Goal: Understand process/instructions

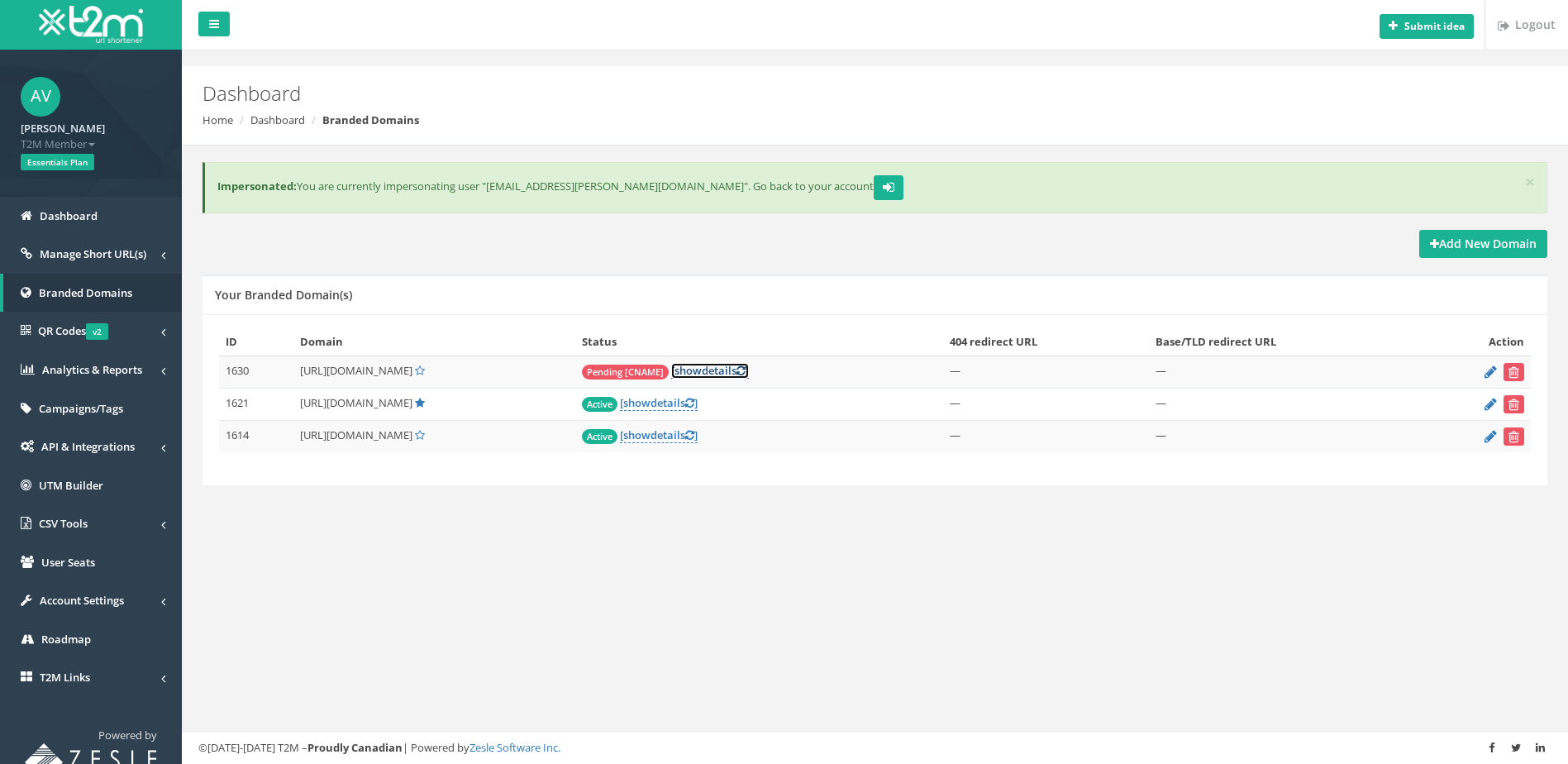
click at [749, 370] on link "[ show details ]" at bounding box center [710, 371] width 77 height 15
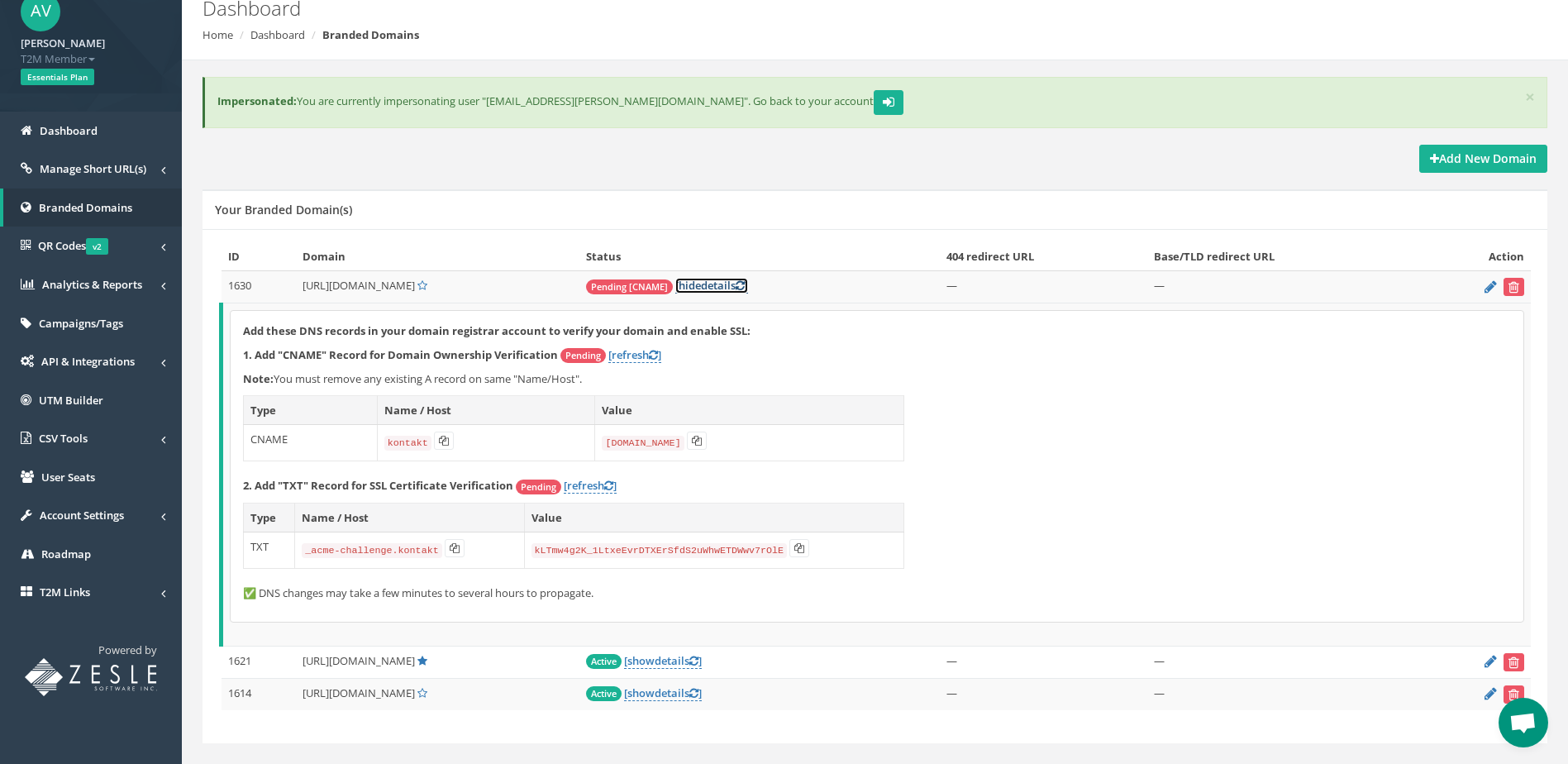
scroll to position [118, 0]
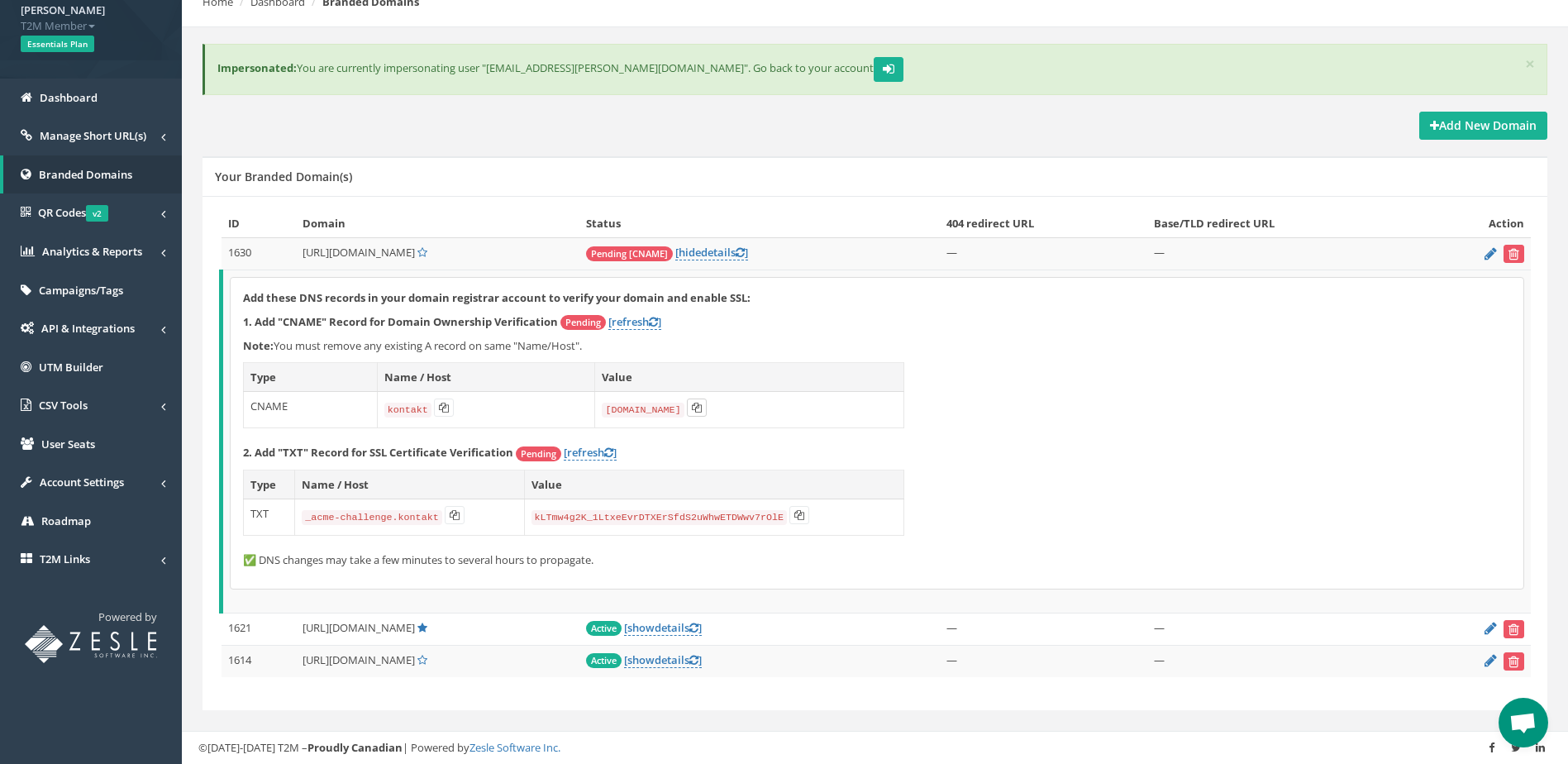
click at [692, 407] on icon at bounding box center [697, 408] width 10 height 10
click at [450, 515] on icon at bounding box center [455, 516] width 10 height 10
click at [795, 511] on icon at bounding box center [800, 516] width 10 height 10
click at [1223, 385] on div "Add these DNS records in your domain registrar account to verify your domain an…" at bounding box center [877, 432] width 1293 height 311
click at [702, 661] on link "[ show details ]" at bounding box center [663, 660] width 77 height 15
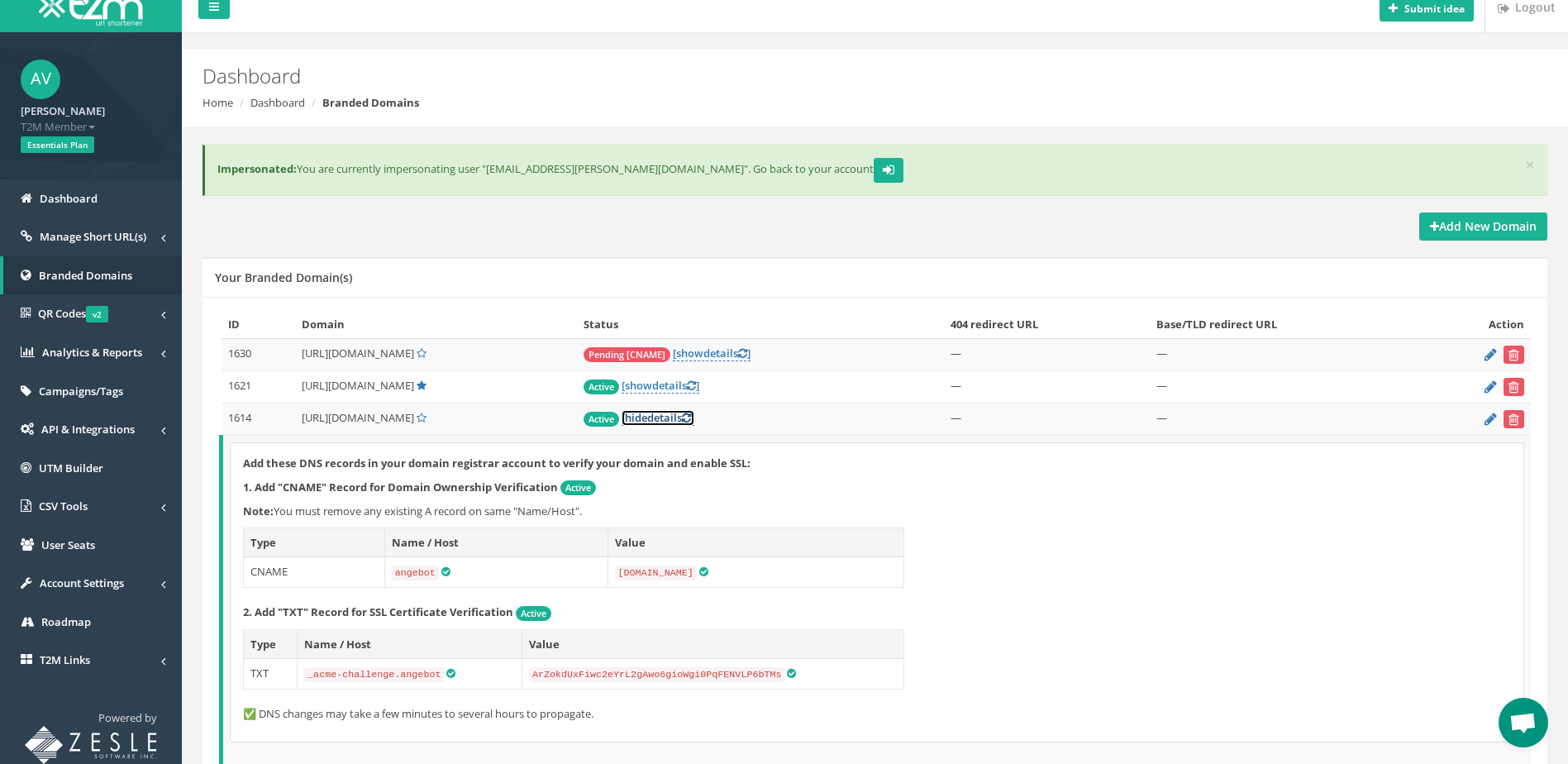
scroll to position [104, 0]
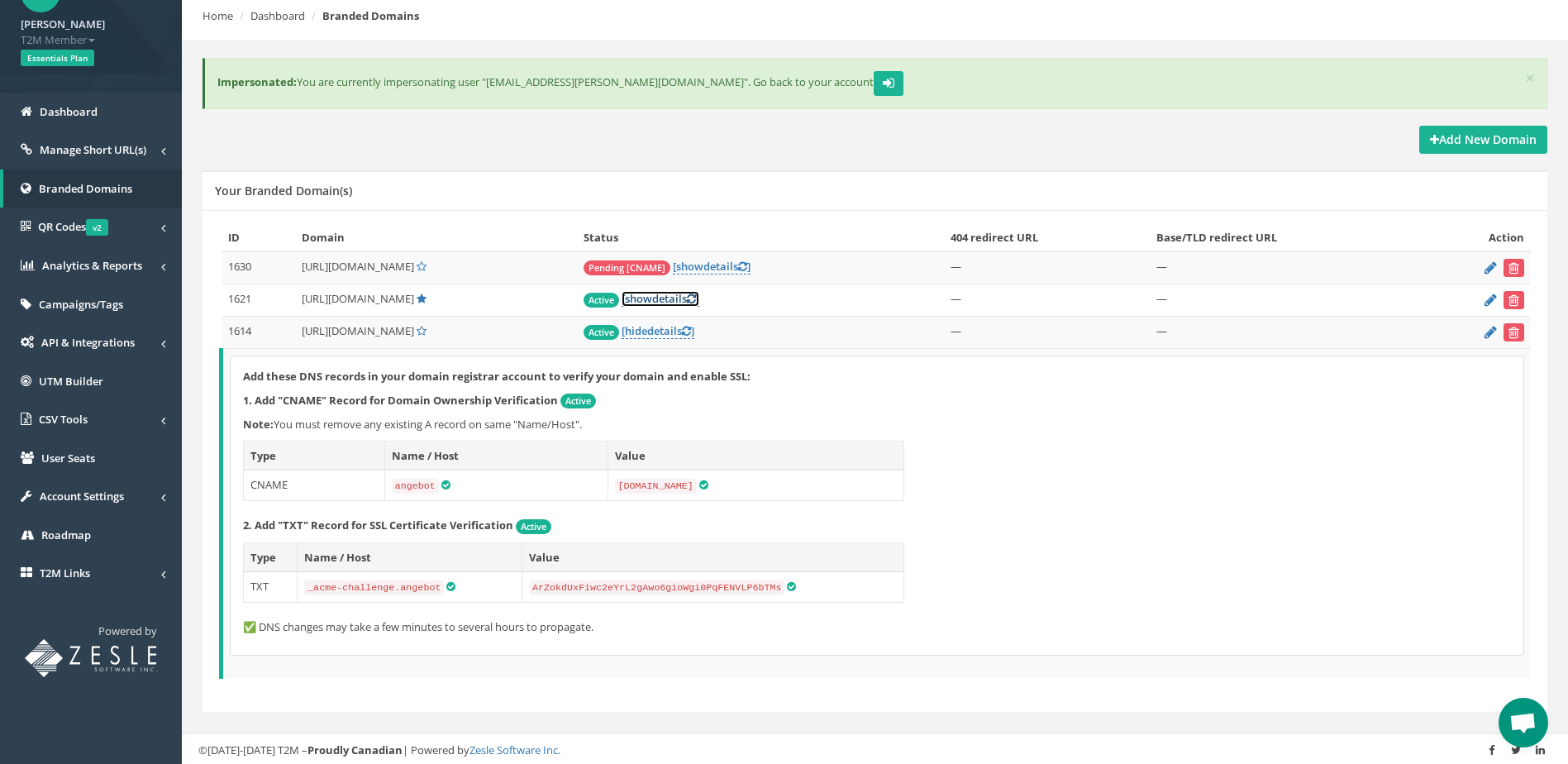
click at [699, 300] on link "[ show details ]" at bounding box center [660, 299] width 77 height 15
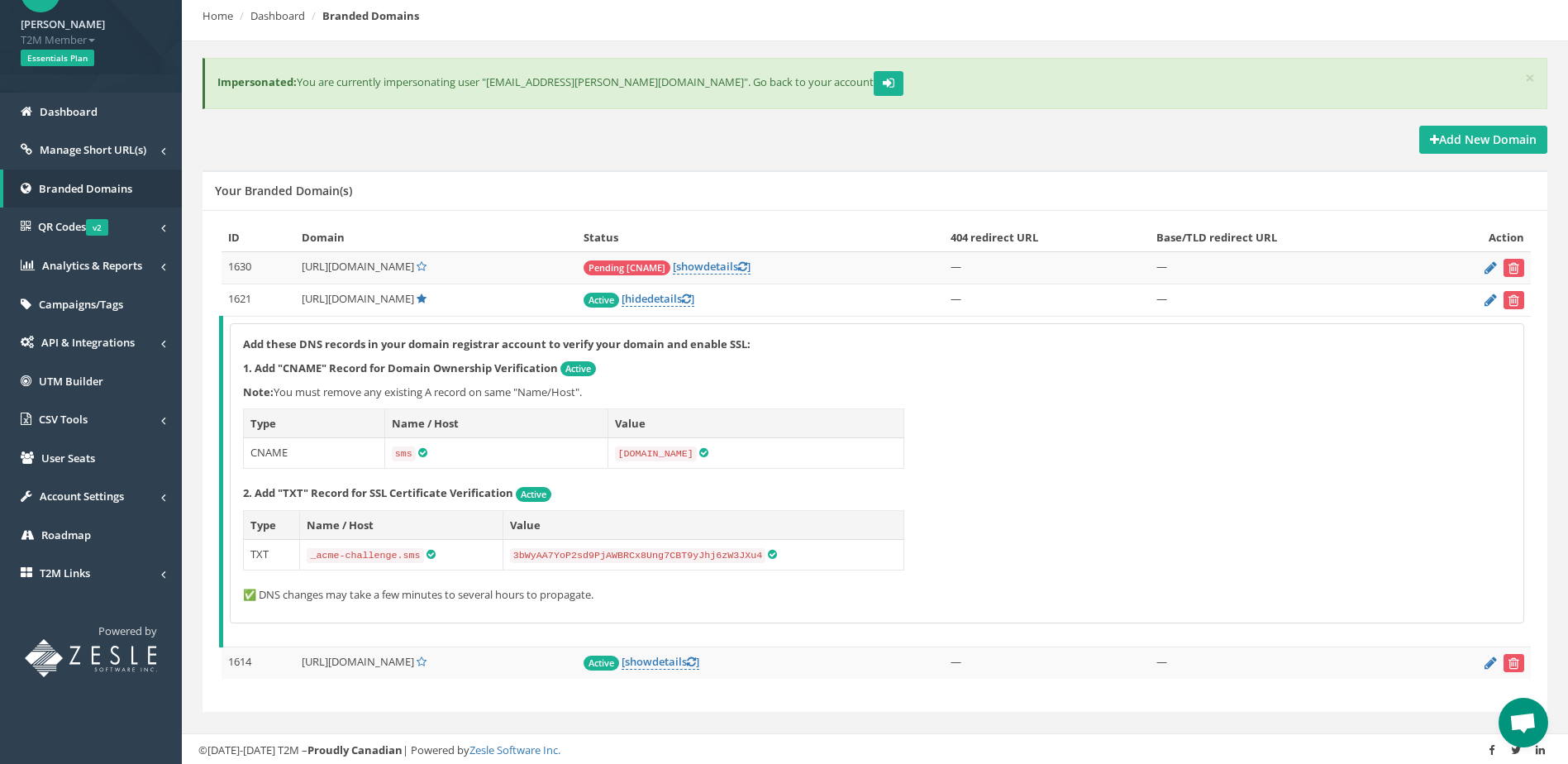
click at [887, 262] on td "Pending [CNAME] [ show details ]" at bounding box center [761, 268] width 368 height 32
click at [704, 266] on span "show" at bounding box center [690, 265] width 27 height 14
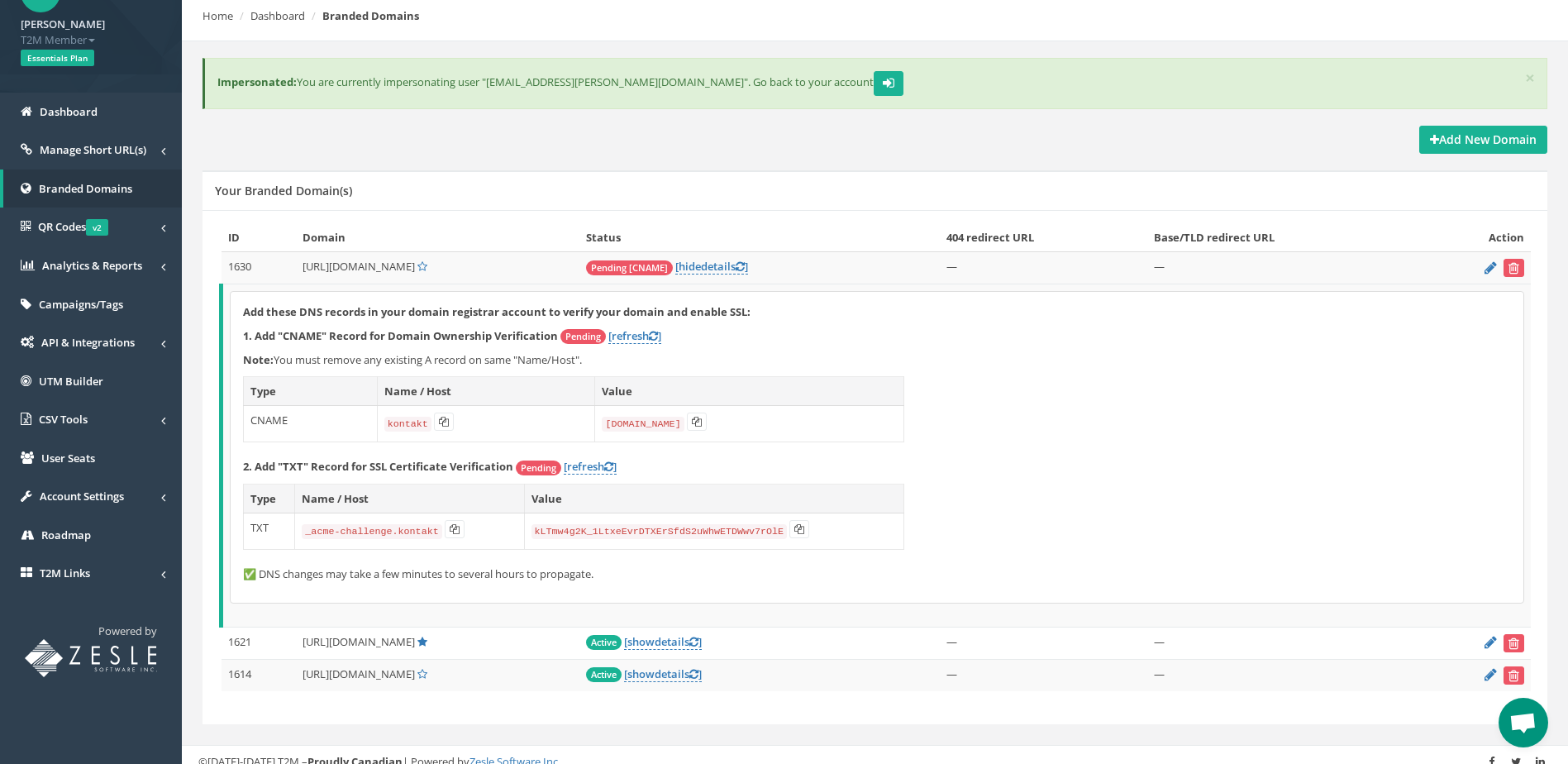
click at [778, 306] on p "Add these DNS records in your domain registrar account to verify your domain an…" at bounding box center [877, 312] width 1269 height 15
click at [730, 335] on p "1. Add "CNAME" Record for Domain Ownership Verification Pending [refresh ]" at bounding box center [877, 336] width 1269 height 16
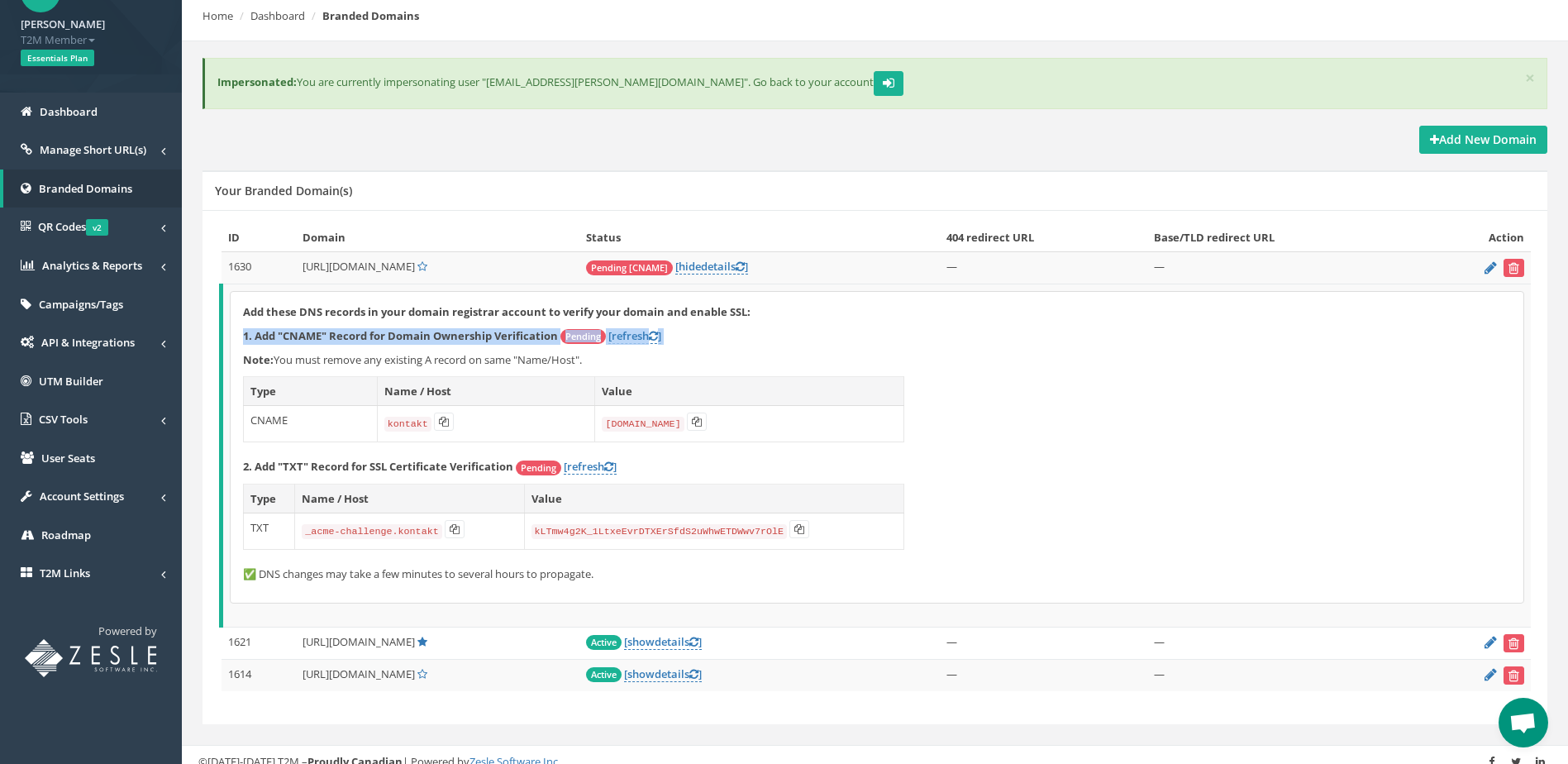
click at [730, 335] on p "1. Add "CNAME" Record for Domain Ownership Verification Pending [refresh ]" at bounding box center [877, 336] width 1269 height 16
click at [661, 364] on p "Note: You must remove any existing A record on same "Name/Host"." at bounding box center [877, 360] width 1269 height 15
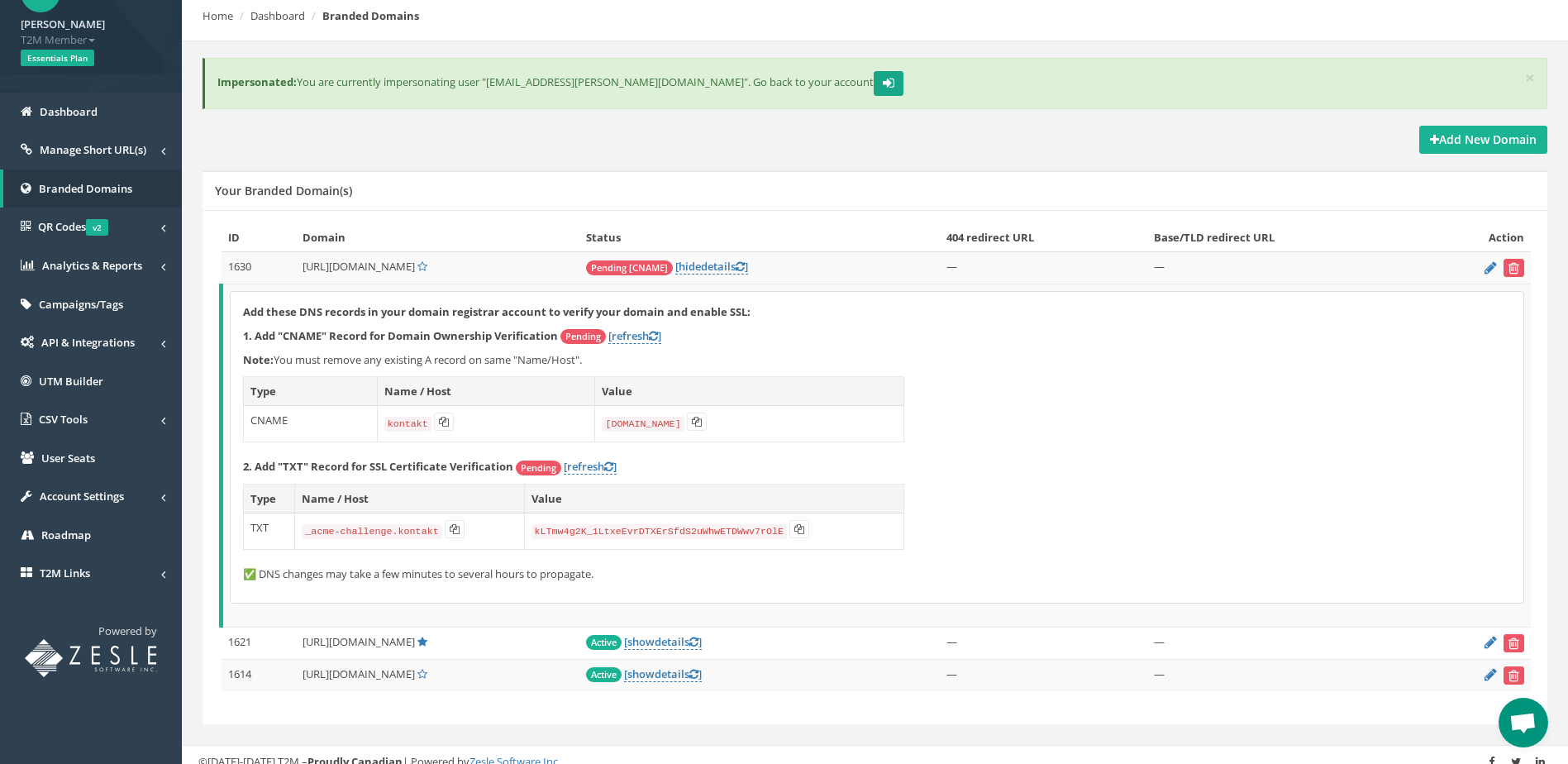
click at [874, 87] on button "submit" at bounding box center [888, 83] width 30 height 25
